Goal: Task Accomplishment & Management: Complete application form

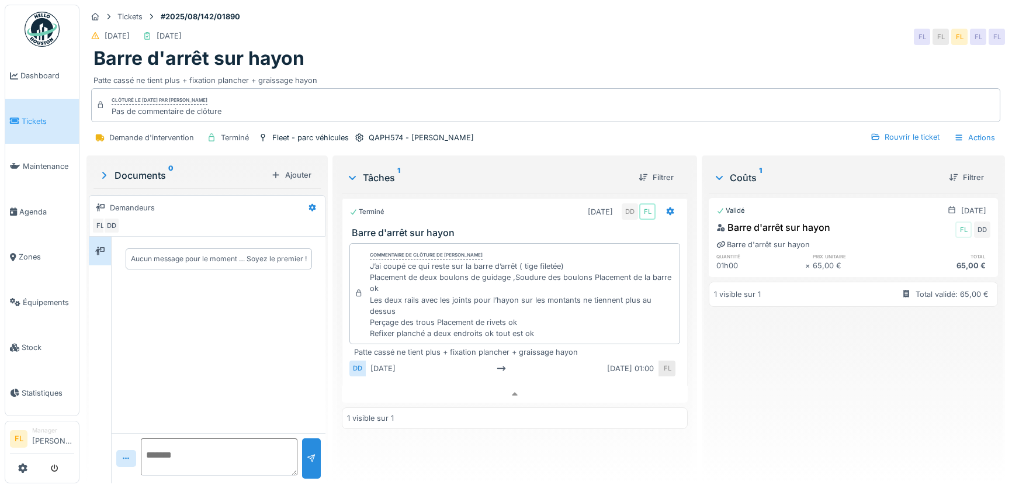
scroll to position [8, 0]
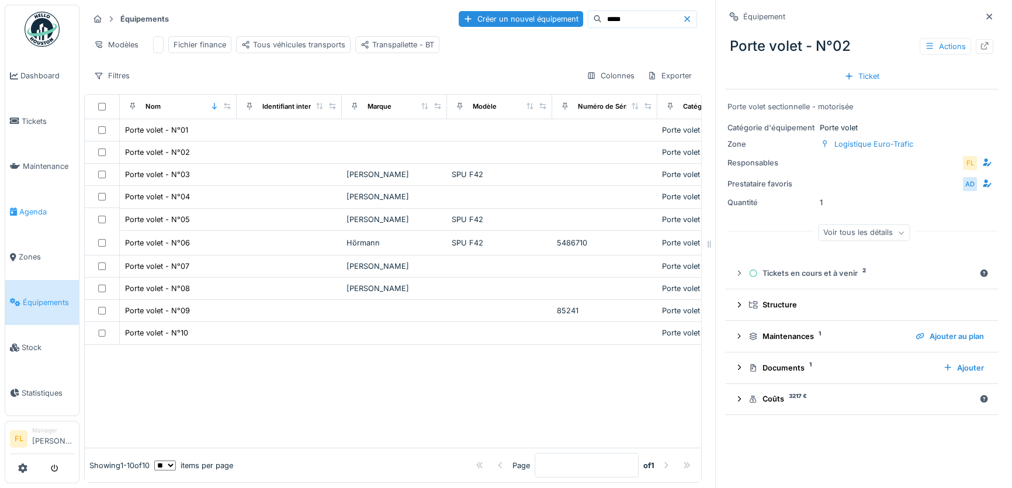
click at [30, 206] on span "Agenda" at bounding box center [46, 211] width 55 height 11
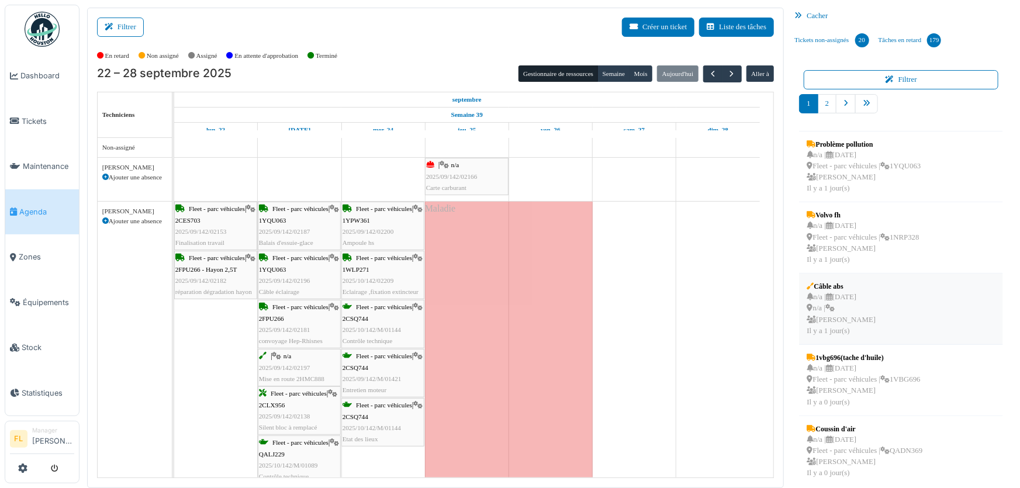
click at [856, 313] on div "n/a | 02/10/2025 n/a | Frédéric Lanoy Il y a 1 jour(s)" at bounding box center [841, 314] width 69 height 45
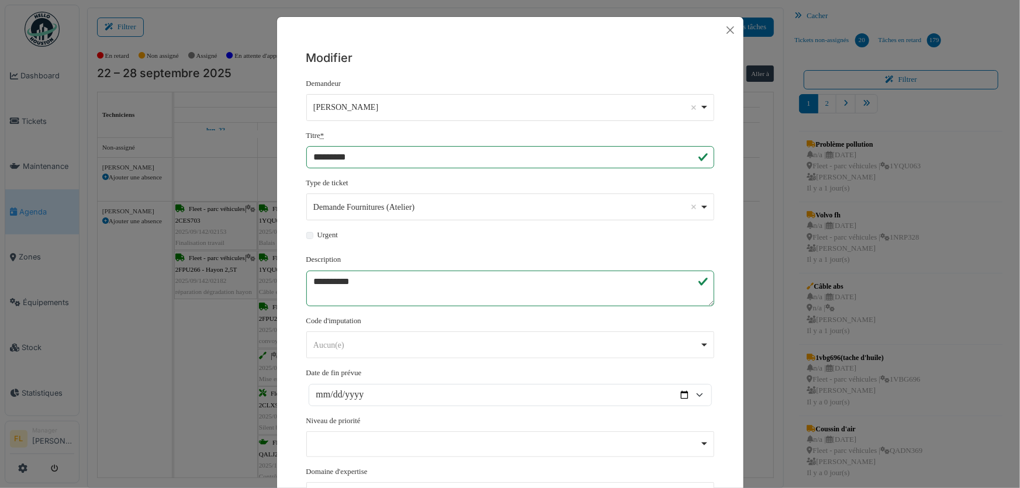
scroll to position [192, 0]
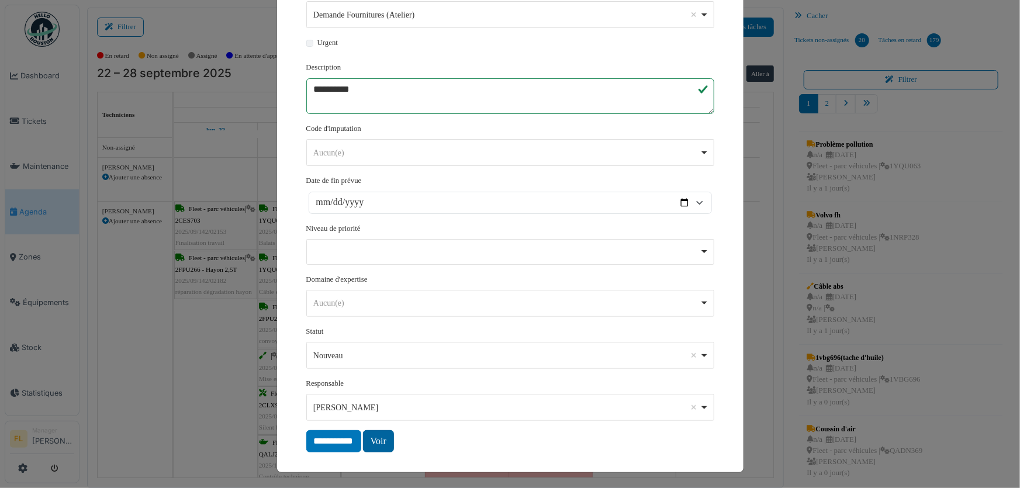
click at [389, 440] on link "Voir" at bounding box center [378, 441] width 31 height 22
click at [372, 443] on link "Voir" at bounding box center [378, 441] width 31 height 22
click at [168, 367] on div "**********" at bounding box center [510, 244] width 1020 height 488
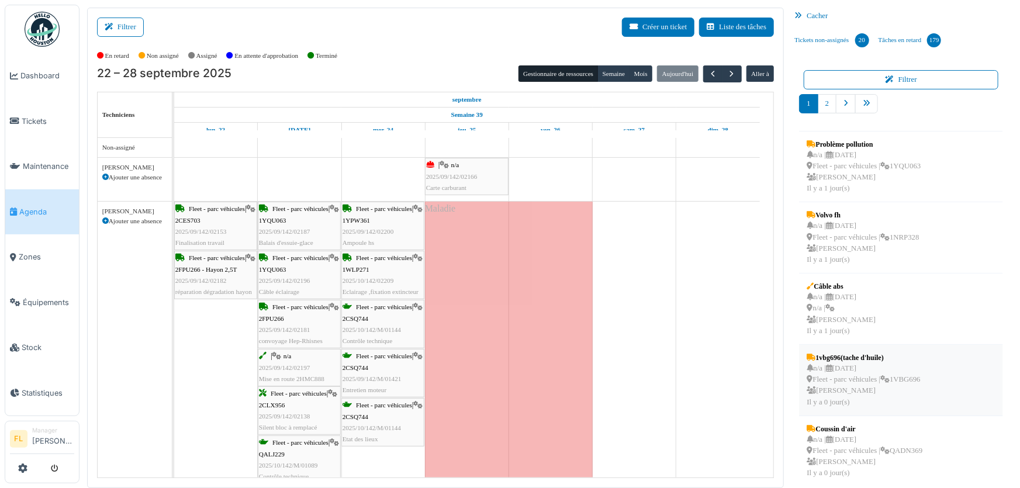
scroll to position [6, 0]
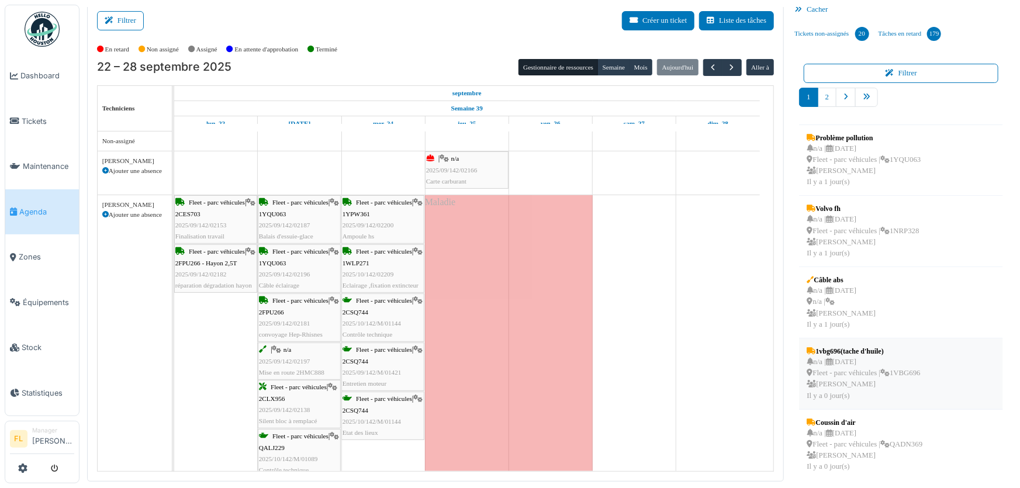
click at [860, 368] on div "n/a | 03/10/2025 Fleet - parc véhicules | 1VBG696 Frédéric Lanoy Il y a 0 jour(…" at bounding box center [863, 379] width 113 height 45
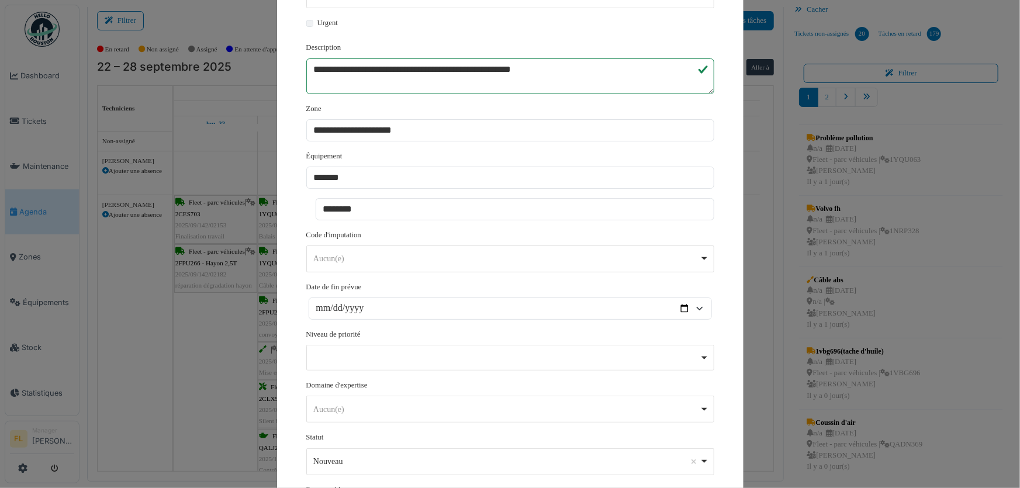
scroll to position [318, 0]
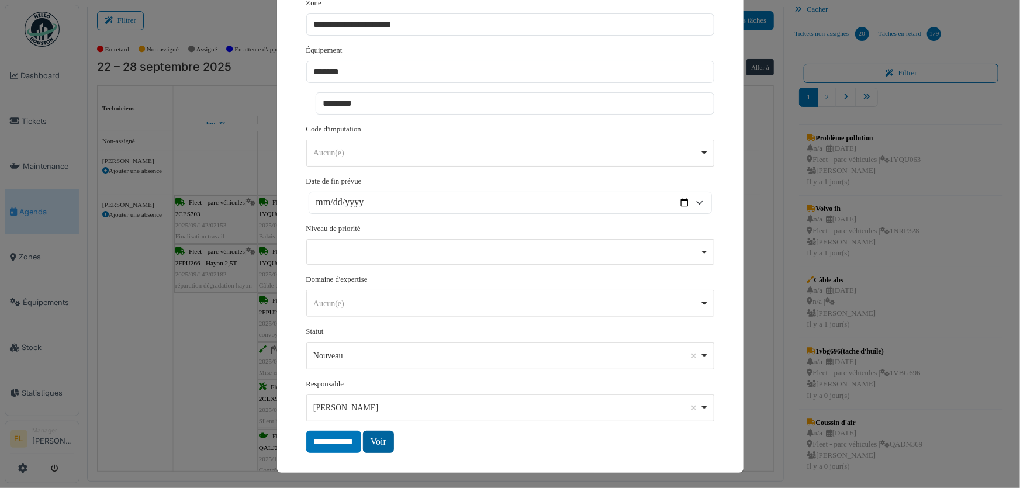
click at [379, 439] on link "Voir" at bounding box center [378, 442] width 31 height 22
click at [234, 381] on div "**********" at bounding box center [510, 244] width 1020 height 488
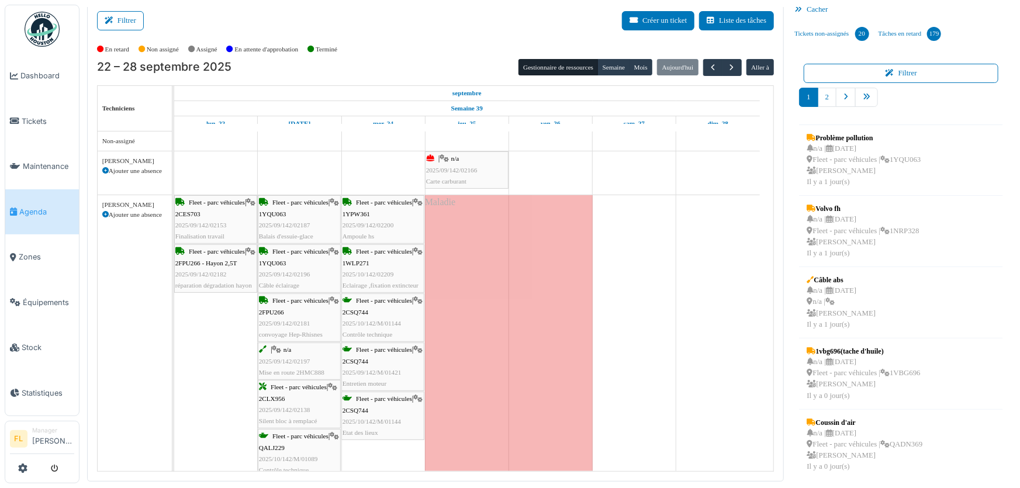
scroll to position [212, 0]
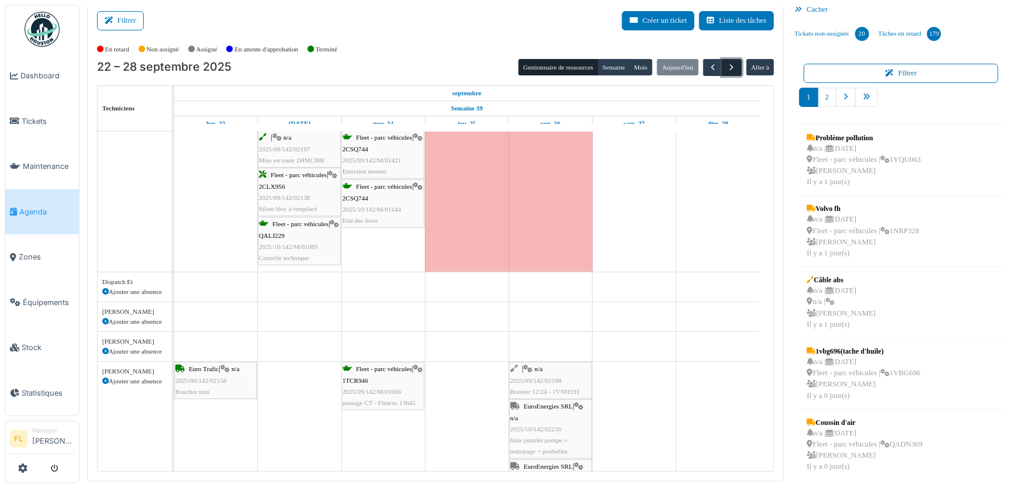
click at [731, 67] on button "button" at bounding box center [731, 67] width 19 height 17
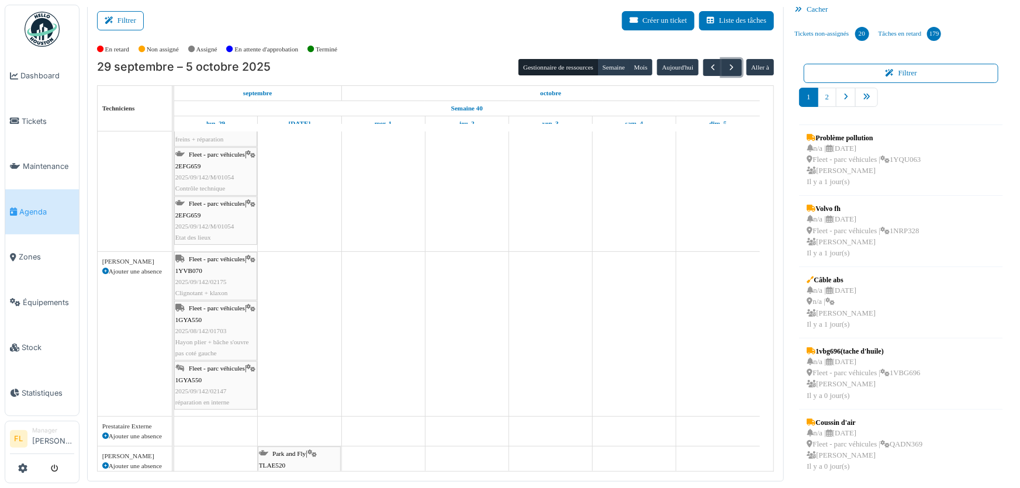
scroll to position [0, 0]
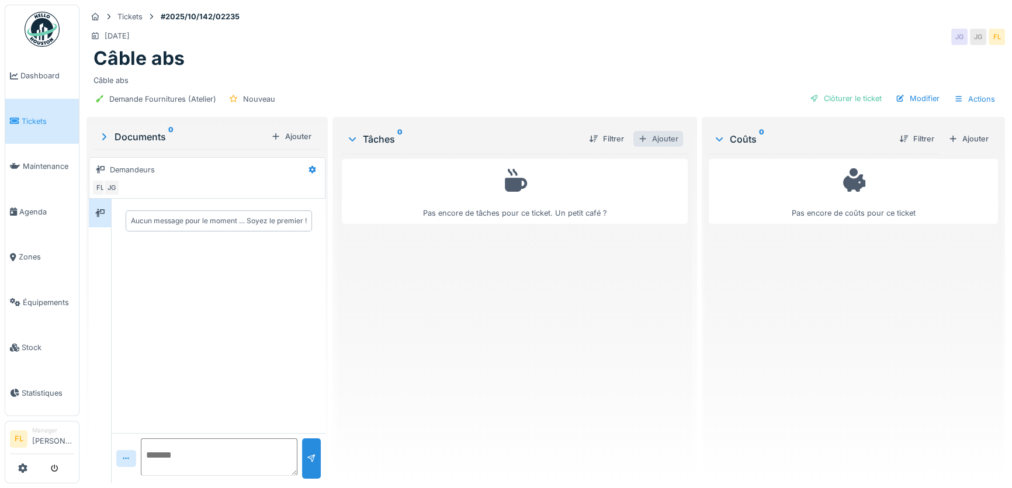
click at [661, 134] on div "Ajouter" at bounding box center [659, 139] width 50 height 16
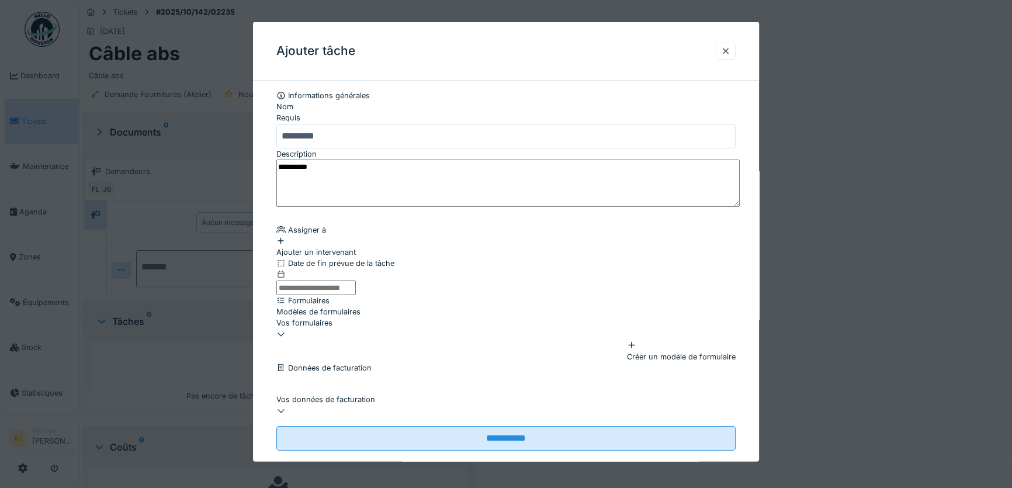
click at [368, 253] on div "Ajouter un intervenant" at bounding box center [505, 246] width 459 height 22
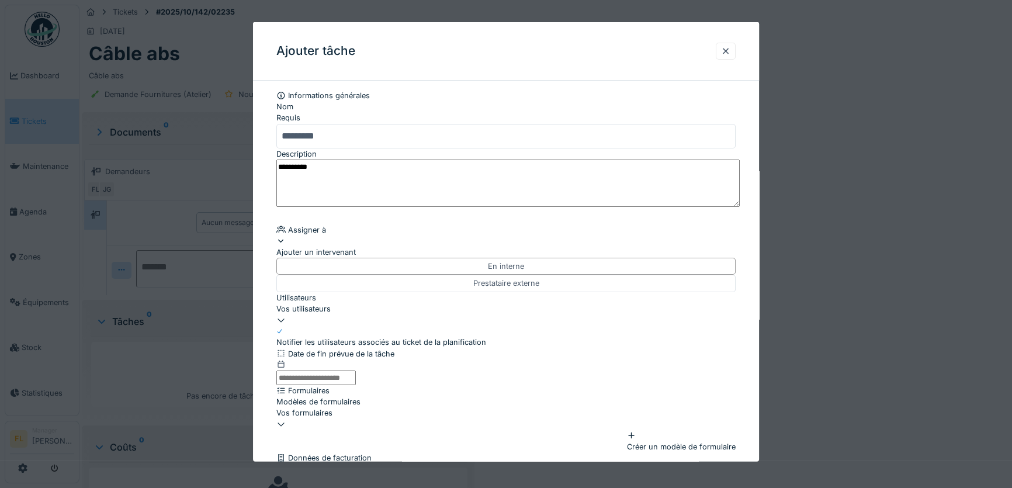
click at [395, 314] on div "Vos utilisateurs" at bounding box center [505, 308] width 459 height 11
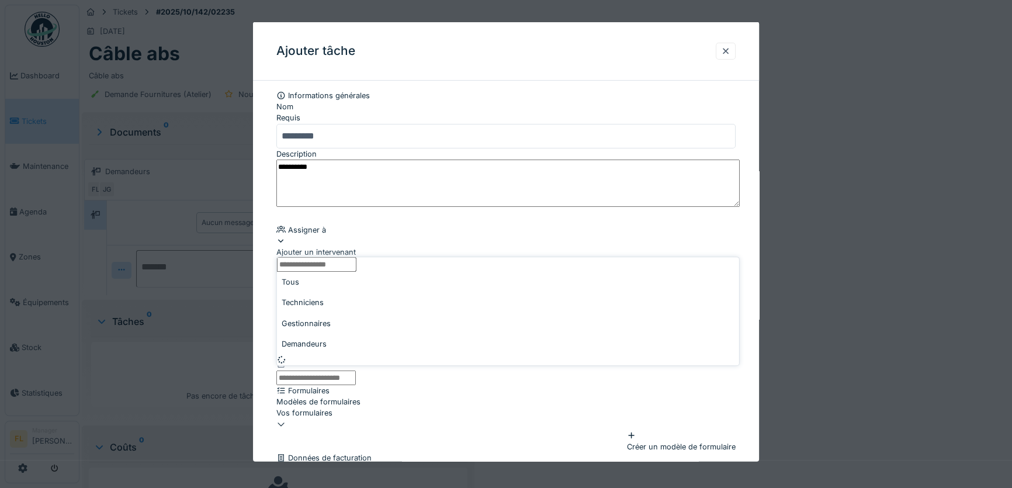
scroll to position [77, 0]
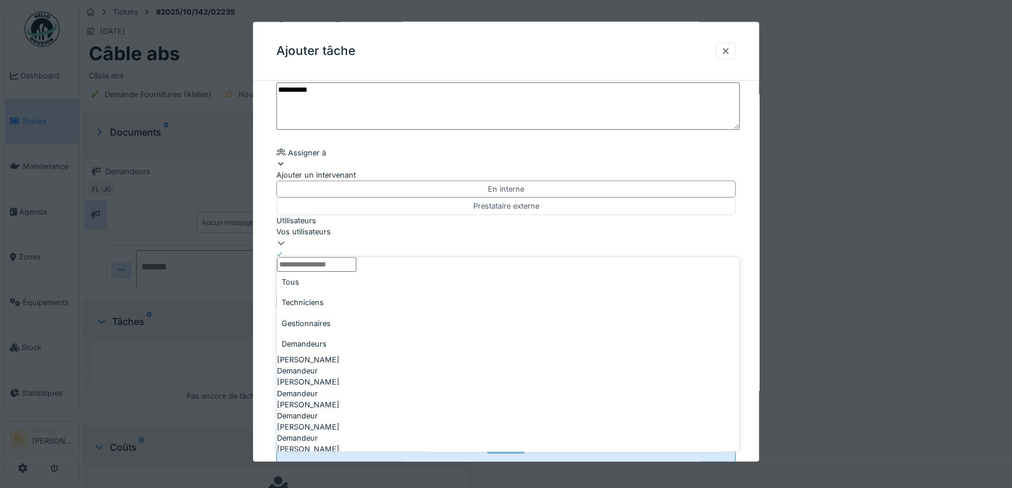
click at [356, 312] on div "Techniciens" at bounding box center [508, 302] width 462 height 20
click at [496, 139] on fieldset "**********" at bounding box center [505, 238] width 459 height 451
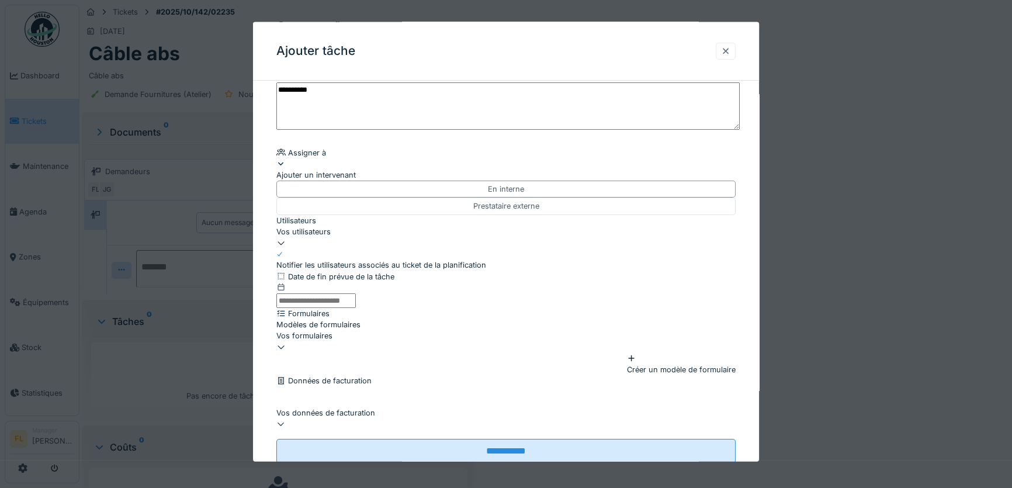
click at [729, 50] on div at bounding box center [725, 50] width 9 height 11
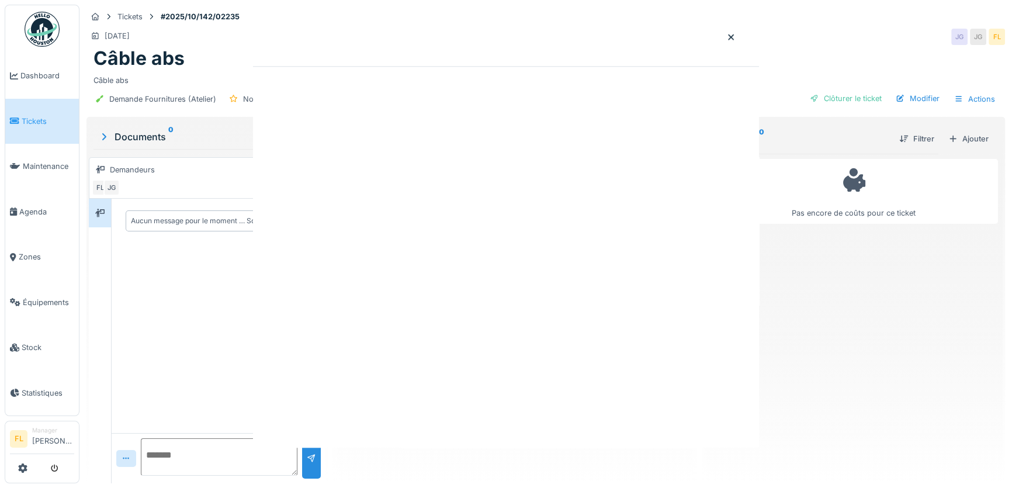
scroll to position [0, 0]
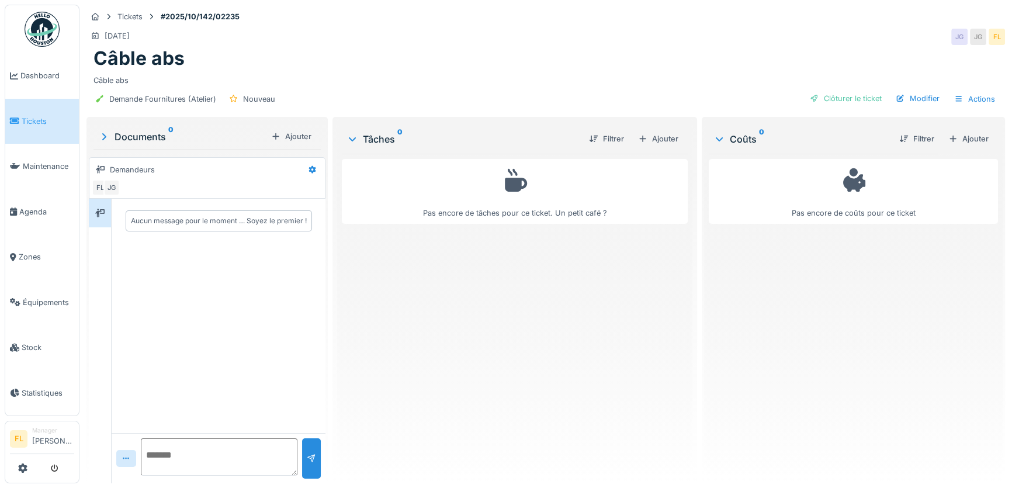
click at [188, 451] on textarea at bounding box center [219, 456] width 157 height 37
type textarea "**********"
click at [304, 455] on div at bounding box center [311, 464] width 19 height 29
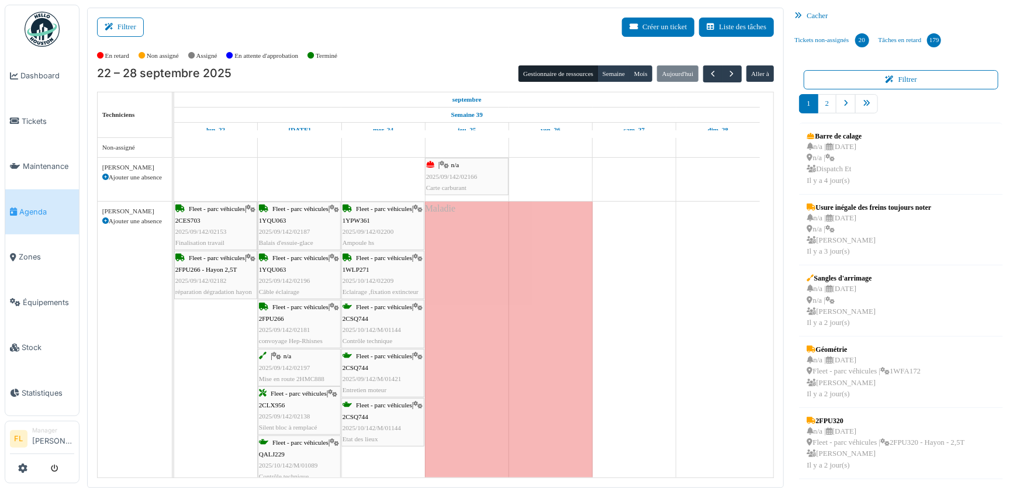
scroll to position [265, 0]
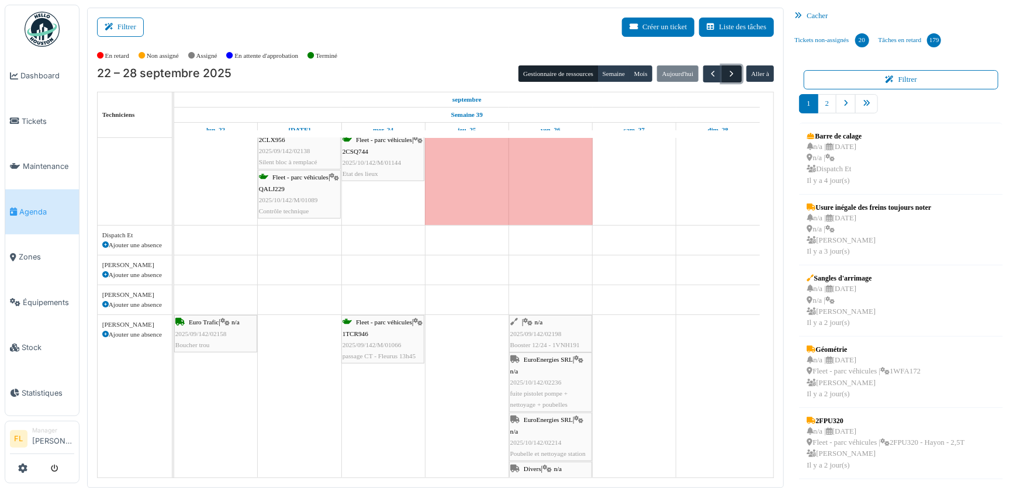
click at [729, 78] on span "button" at bounding box center [732, 74] width 10 height 10
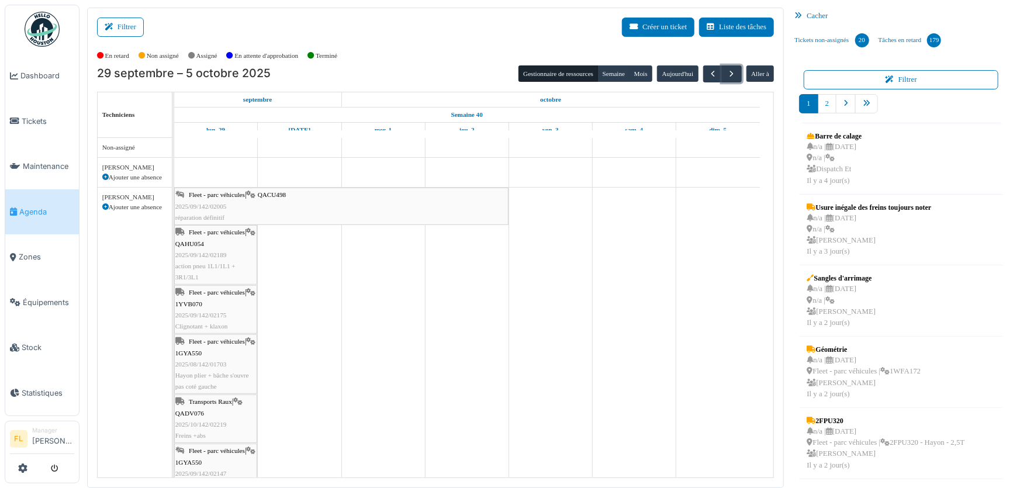
scroll to position [53, 0]
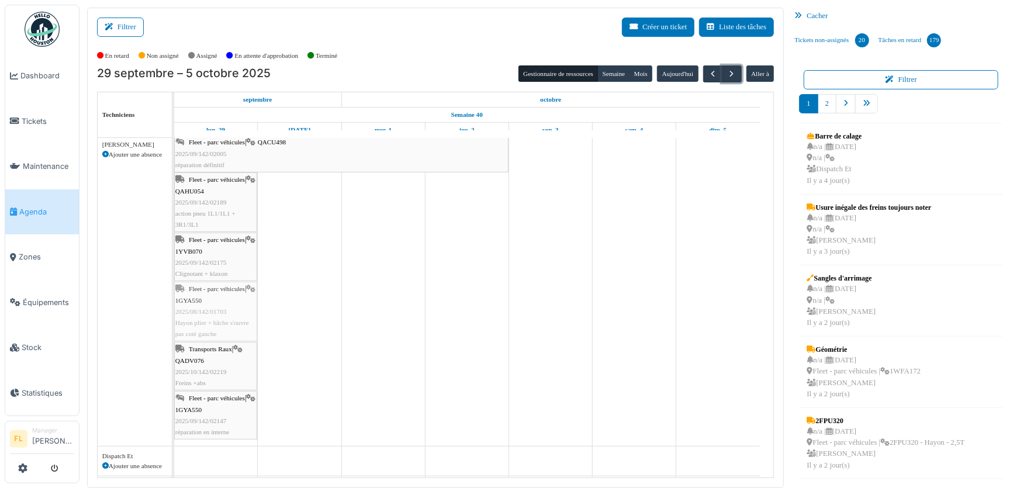
drag, startPoint x: 206, startPoint y: 307, endPoint x: 233, endPoint y: 313, distance: 28.1
click at [174, 313] on div "Fleet - parc véhicules | QACU498 2025/09/142/02005 réparation définitif Fleet -…" at bounding box center [174, 290] width 0 height 311
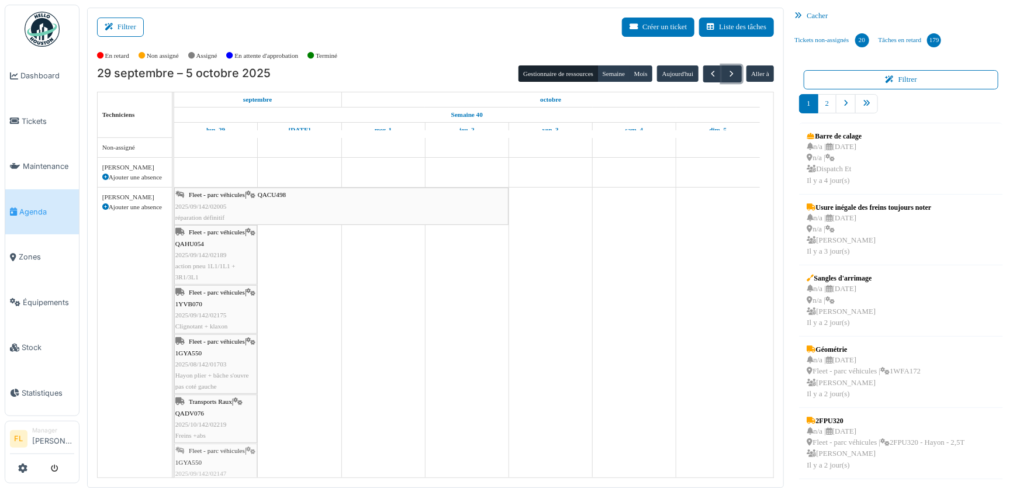
scroll to position [0, 0]
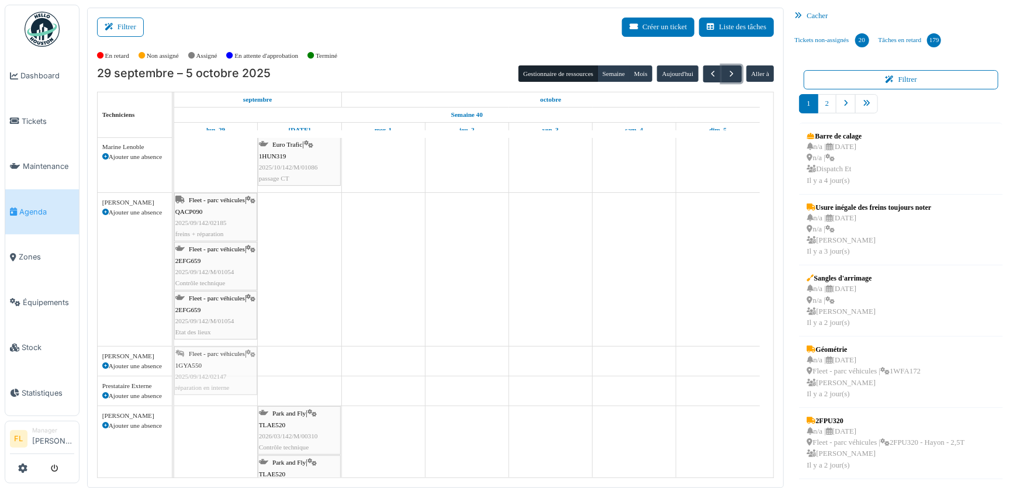
drag, startPoint x: 216, startPoint y: 422, endPoint x: 226, endPoint y: 367, distance: 56.4
click at [226, 367] on tbody "Fleet - parc véhicules | QACU498 2025/09/142/02005 réparation définitif Fleet -…" at bounding box center [467, 258] width 586 height 1230
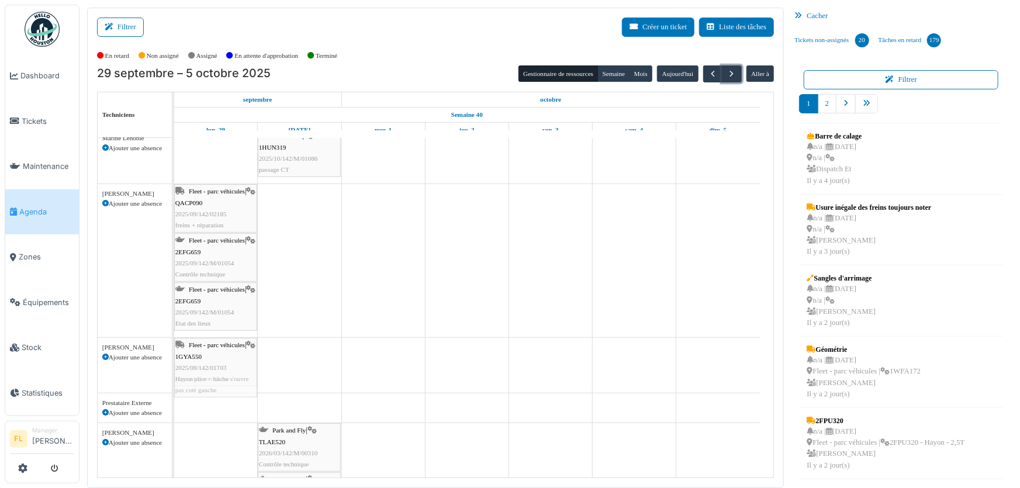
drag, startPoint x: 229, startPoint y: 361, endPoint x: 240, endPoint y: 386, distance: 28.0
click at [240, 371] on tbody "Fleet - parc véhicules | QACU498 2025/09/142/02005 réparation définitif Fleet -…" at bounding box center [467, 286] width 586 height 1207
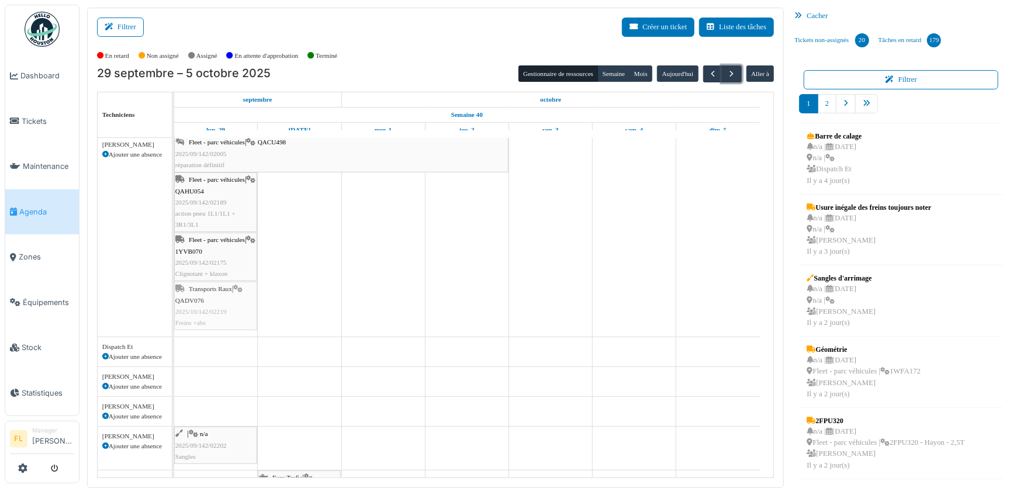
drag, startPoint x: 225, startPoint y: 309, endPoint x: 233, endPoint y: 310, distance: 8.3
click at [174, 310] on div "Fleet - parc véhicules | QACU498 2025/09/142/02005 réparation définitif Fleet -…" at bounding box center [174, 236] width 0 height 202
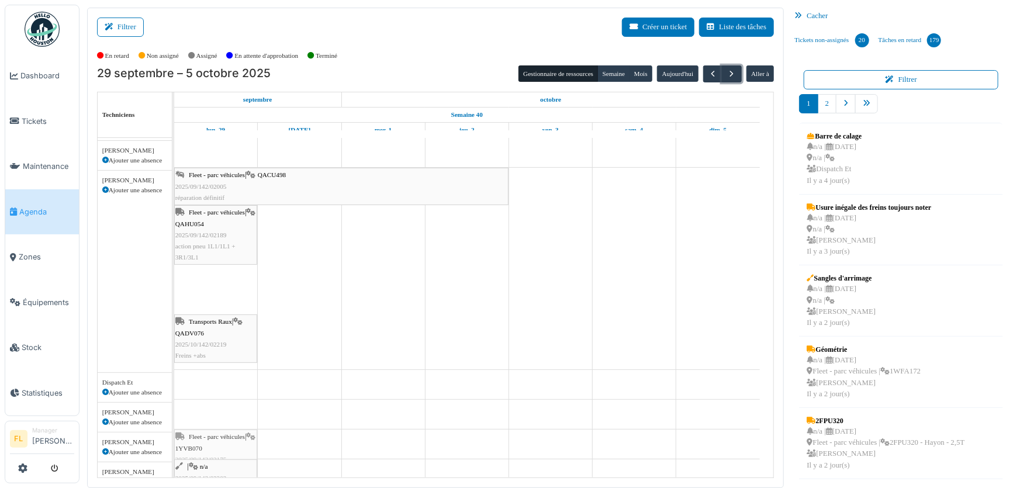
scroll to position [28, 0]
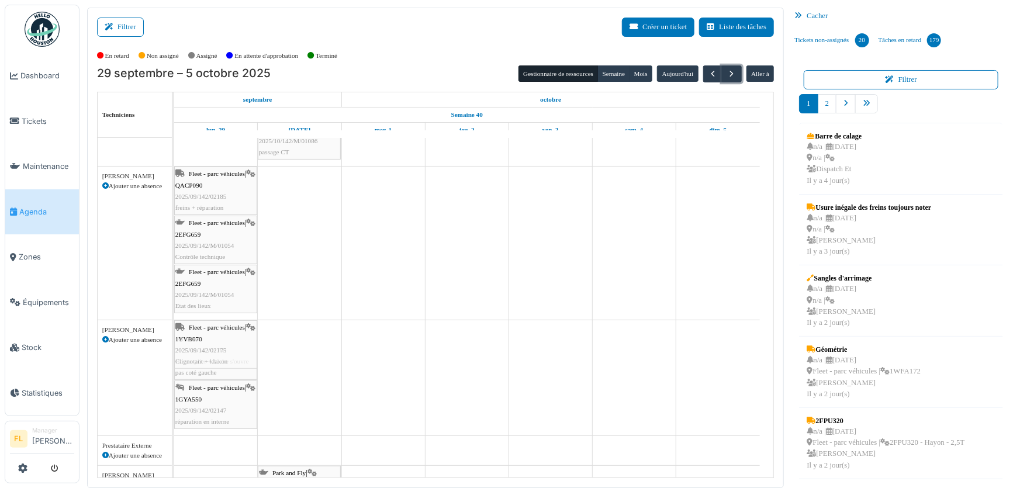
drag, startPoint x: 217, startPoint y: 316, endPoint x: 231, endPoint y: 402, distance: 87.0
click at [231, 402] on tbody "Fleet - parc véhicules | QACU498 2025/09/142/02005 réparation définitif Fleet -…" at bounding box center [467, 329] width 586 height 1207
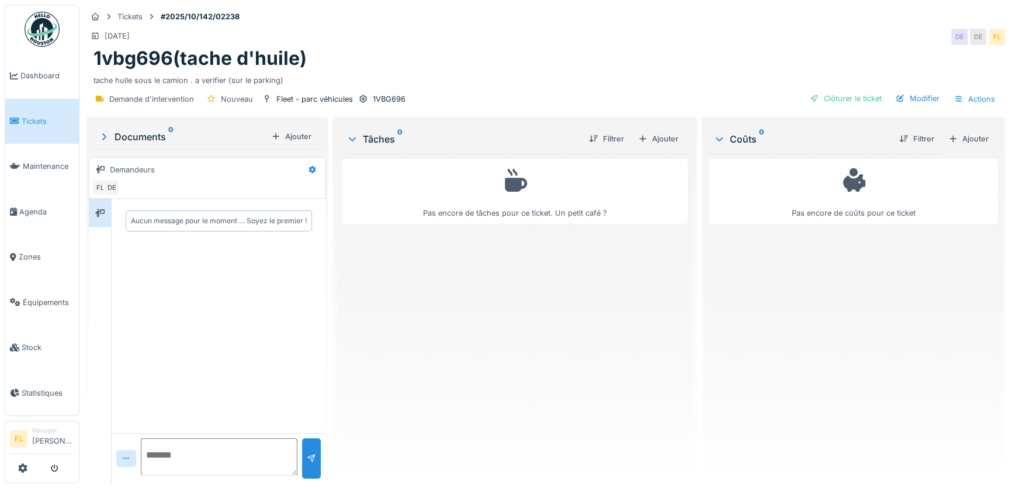
click at [641, 140] on div at bounding box center [642, 138] width 9 height 11
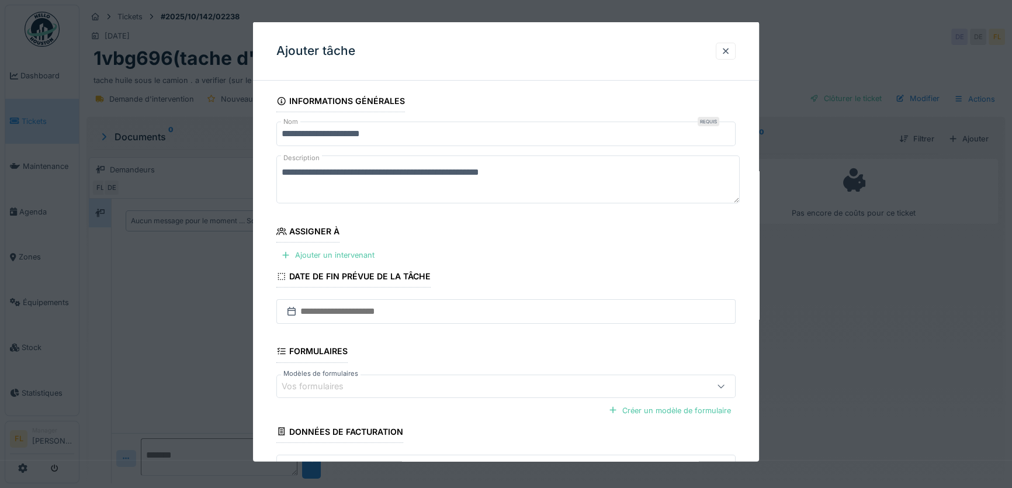
scroll to position [82, 0]
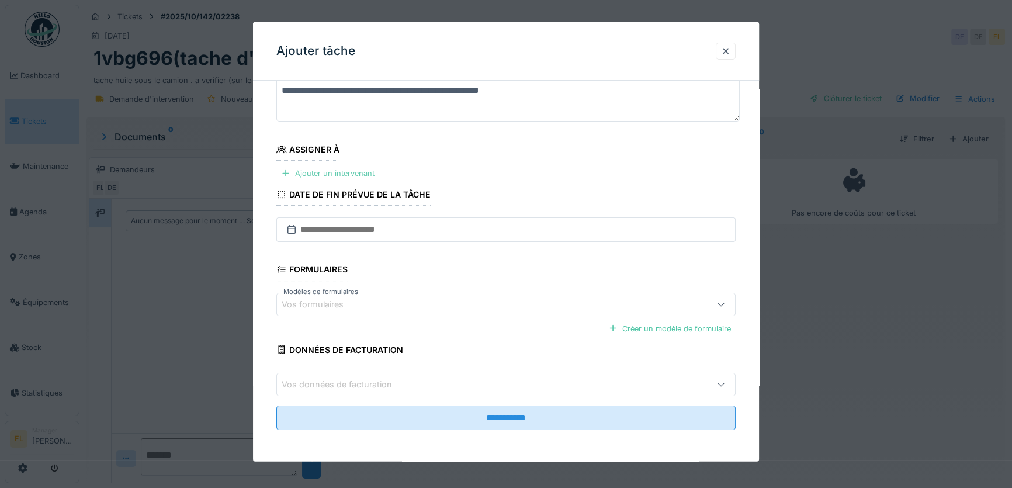
click at [351, 170] on div "Ajouter un intervenant" at bounding box center [327, 173] width 103 height 16
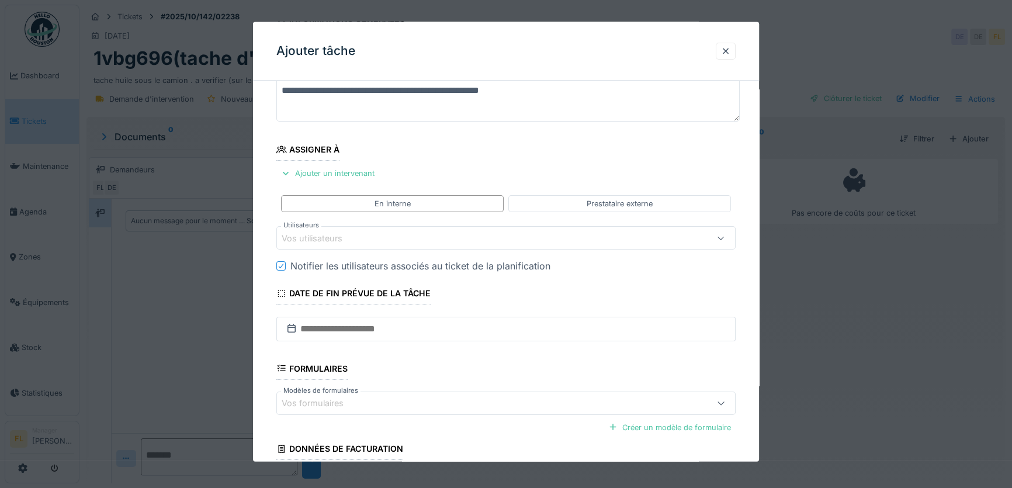
scroll to position [181, 0]
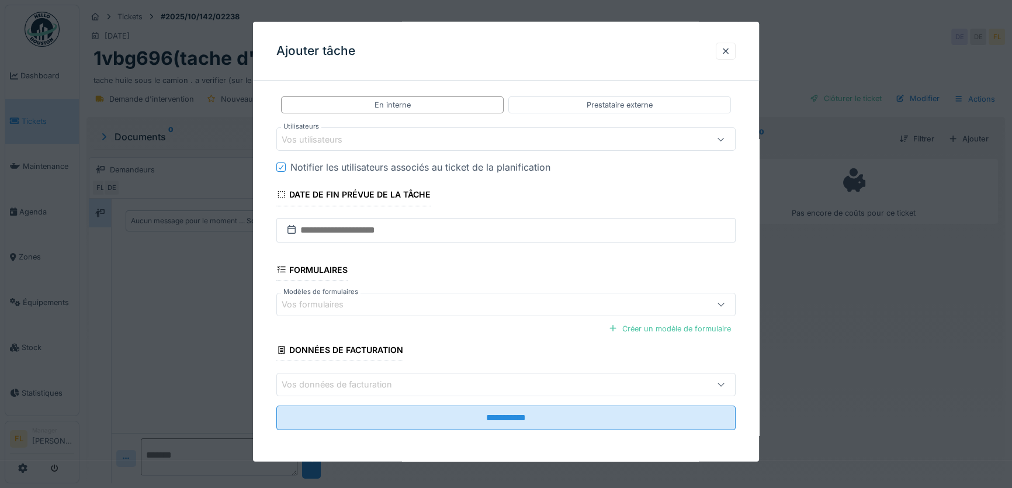
click at [313, 134] on div "Vos utilisateurs" at bounding box center [320, 139] width 77 height 13
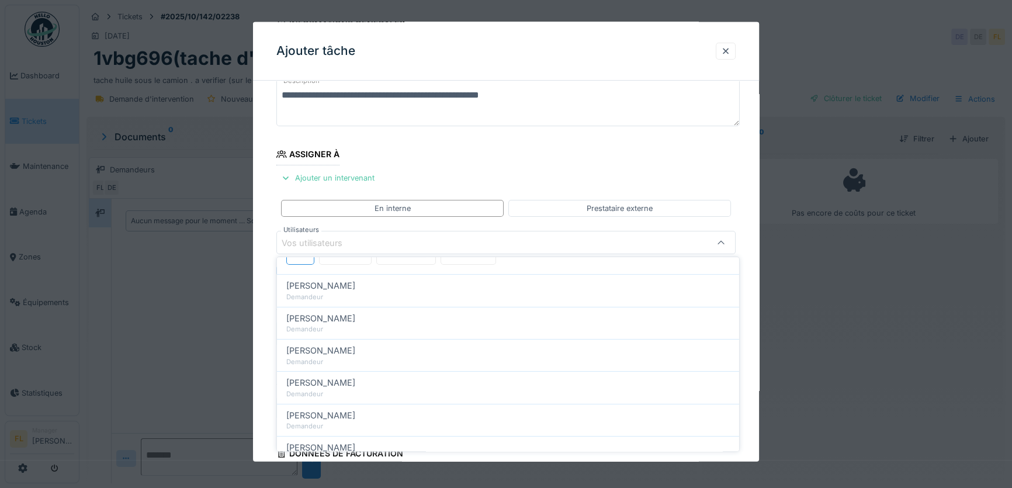
scroll to position [0, 0]
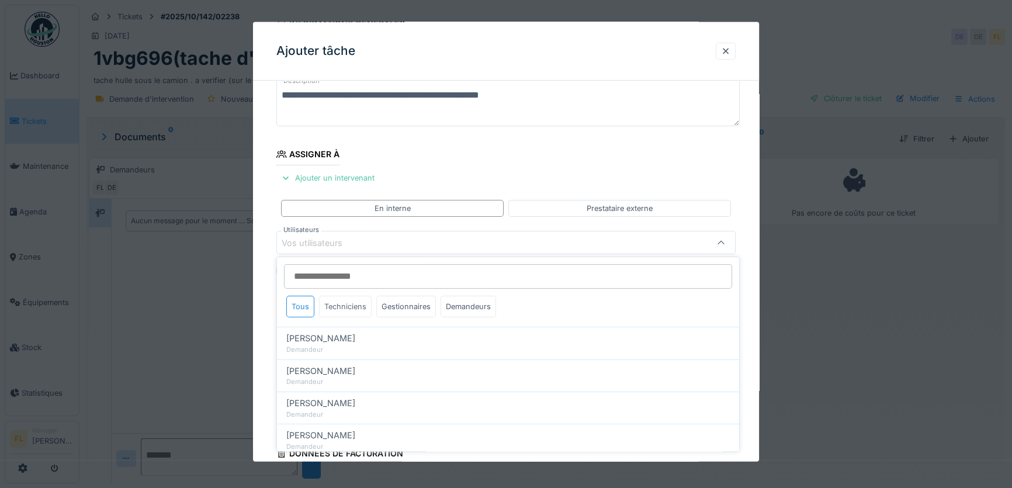
click at [353, 306] on div "Techniciens" at bounding box center [345, 307] width 53 height 22
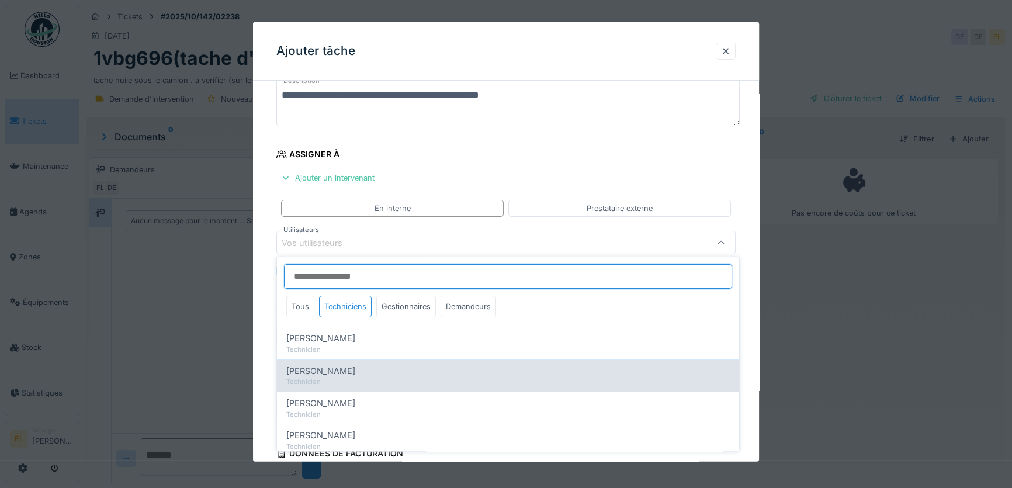
scroll to position [89, 0]
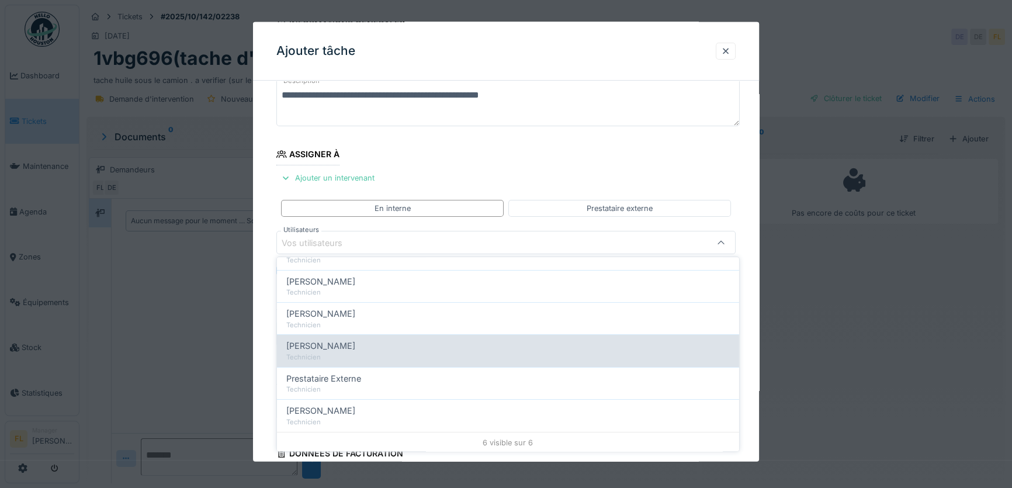
drag, startPoint x: 339, startPoint y: 407, endPoint x: 329, endPoint y: 346, distance: 61.6
click at [329, 346] on div "Tous Techniciens Gestionnaires Demandeurs [PERSON_NAME] Technicien [PERSON_NAME…" at bounding box center [508, 310] width 462 height 285
click at [299, 352] on div "Technicien" at bounding box center [508, 357] width 444 height 10
type input "*****"
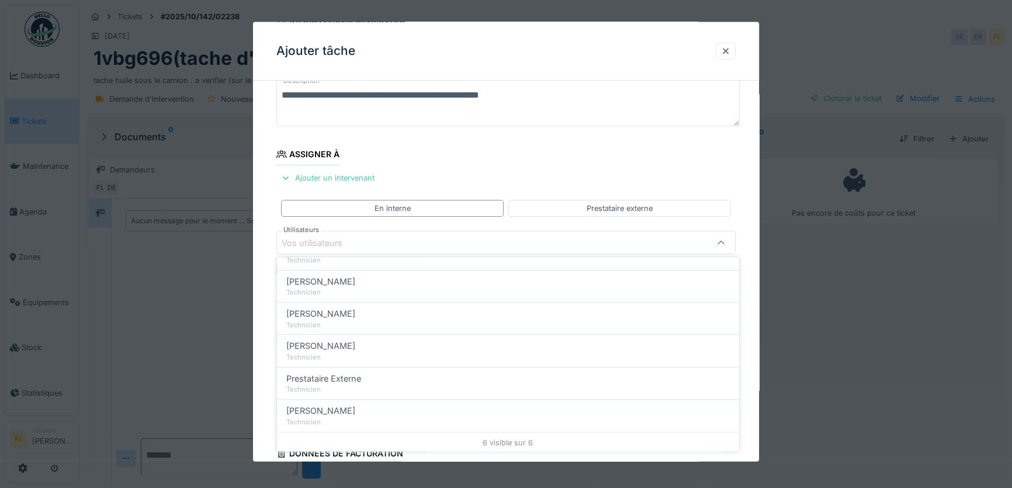
scroll to position [0, 0]
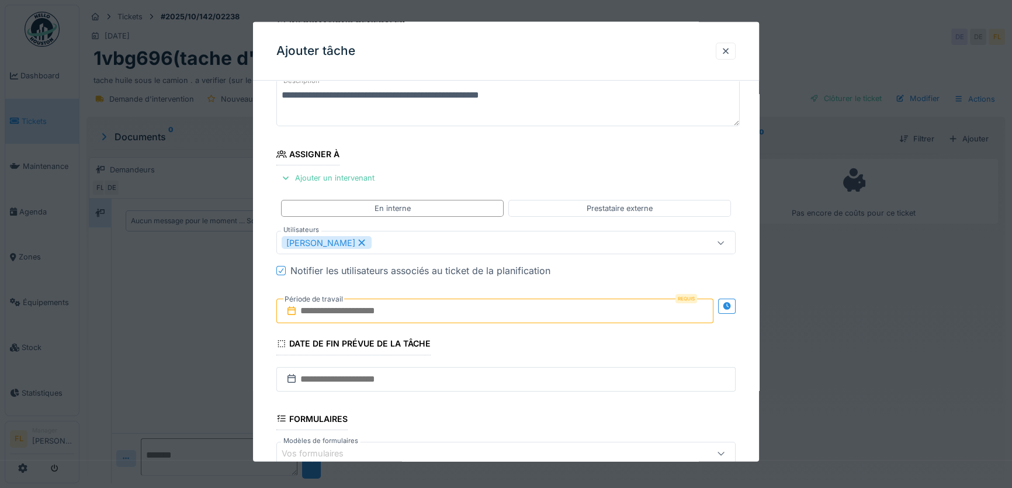
click at [261, 351] on div "**********" at bounding box center [506, 312] width 506 height 599
click at [317, 312] on input "text" at bounding box center [494, 311] width 437 height 25
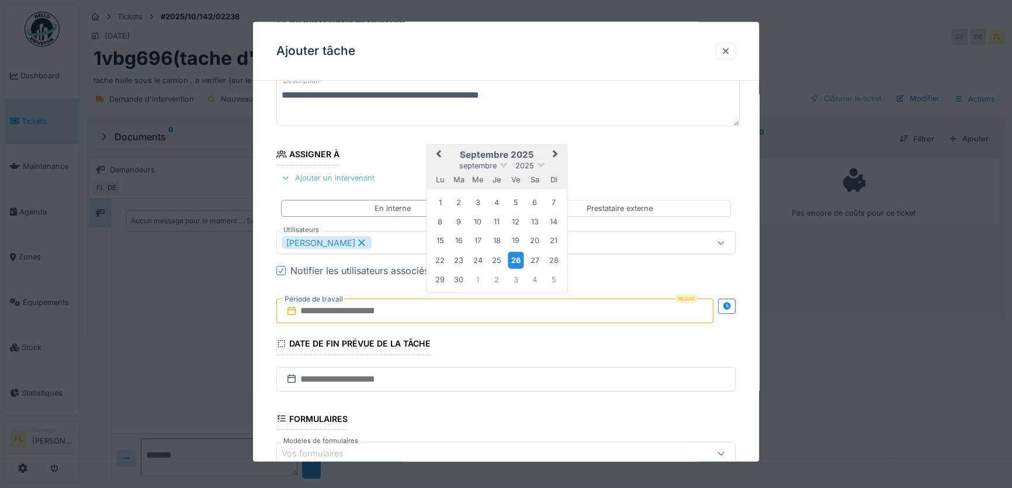
click at [514, 260] on div "26" at bounding box center [516, 259] width 16 height 17
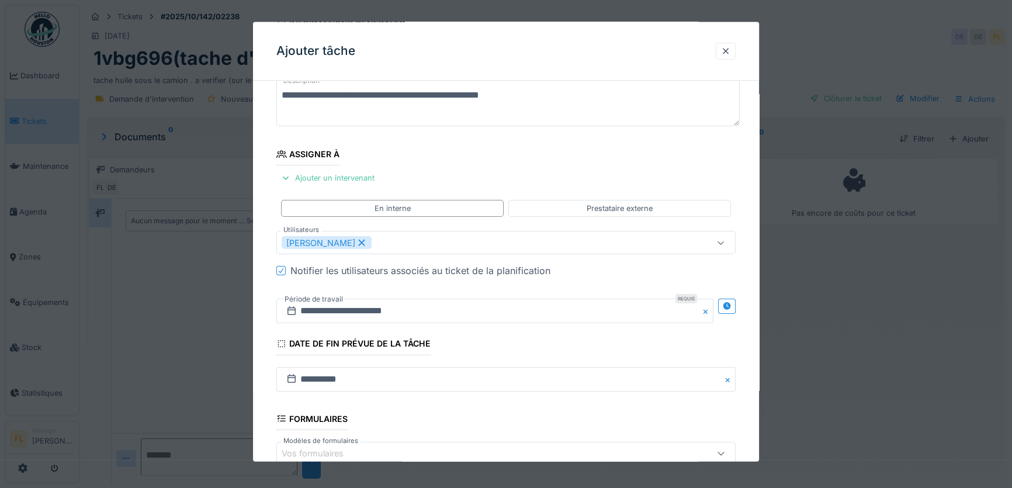
scroll to position [226, 0]
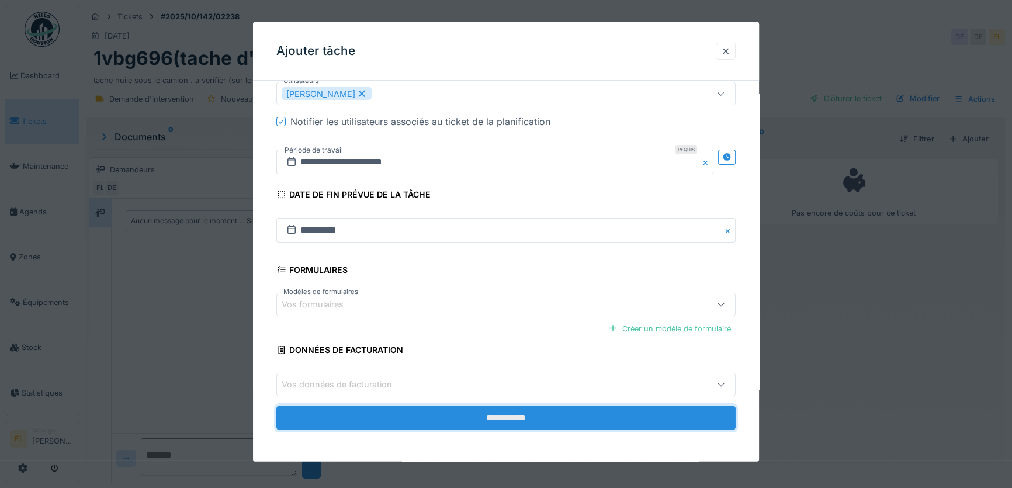
click at [531, 413] on input "**********" at bounding box center [505, 418] width 459 height 25
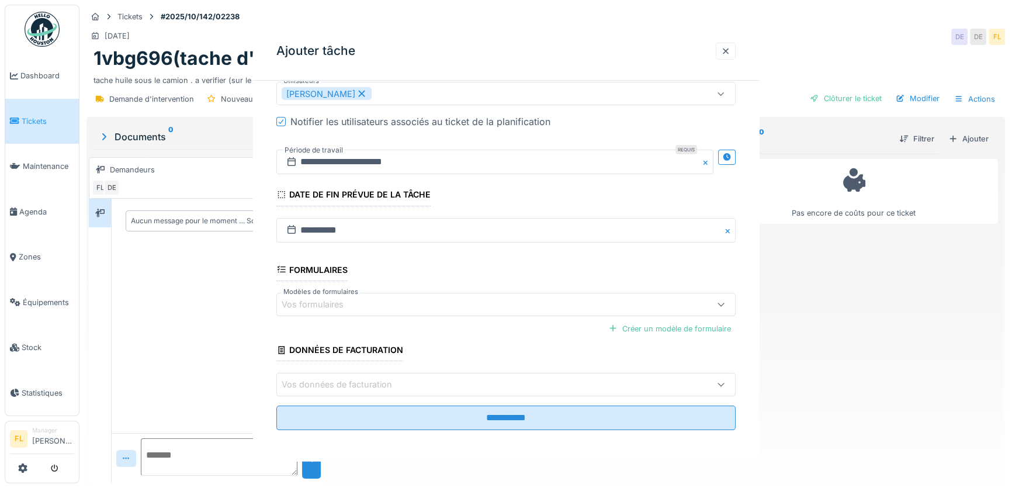
scroll to position [0, 0]
